Goal: Task Accomplishment & Management: Manage account settings

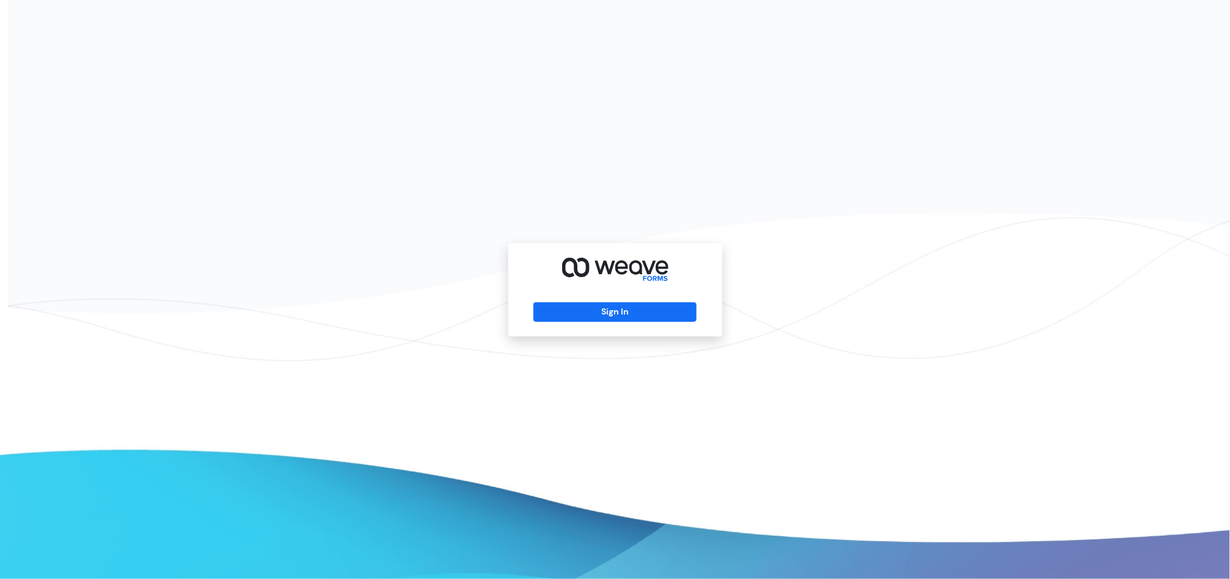
click at [487, 549] on div "Sign In" at bounding box center [615, 289] width 1230 height 579
click at [583, 307] on button "Sign In" at bounding box center [615, 313] width 163 height 20
